Goal: Find specific page/section: Find specific page/section

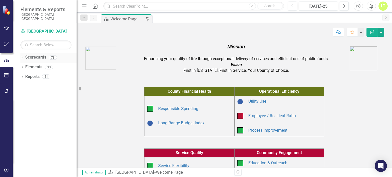
click at [21, 57] on icon "Dropdown" at bounding box center [22, 58] width 4 height 3
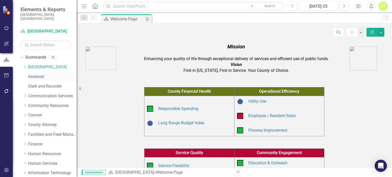
scroll to position [103, 0]
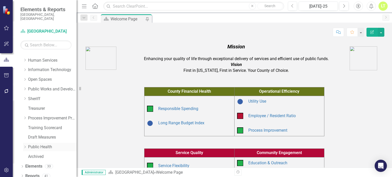
click at [24, 145] on div "Dropdown" at bounding box center [25, 147] width 4 height 4
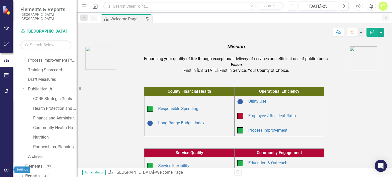
click at [3, 172] on button "button" at bounding box center [6, 170] width 11 height 11
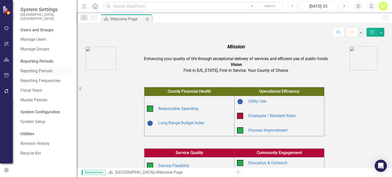
click at [40, 68] on link "Reporting Periods" at bounding box center [45, 71] width 51 height 6
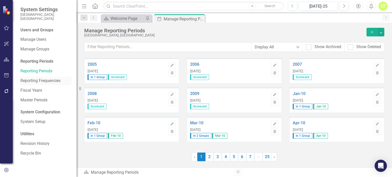
click at [41, 78] on link "Reporting Frequencies" at bounding box center [45, 81] width 51 height 6
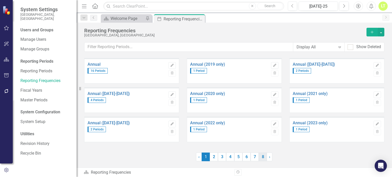
click at [262, 159] on link "8" at bounding box center [263, 157] width 8 height 9
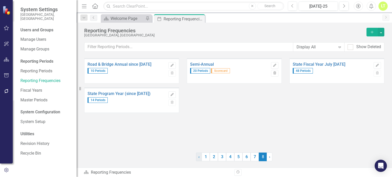
click at [196, 157] on link "‹ Previous" at bounding box center [199, 157] width 6 height 9
